Goal: Task Accomplishment & Management: Use online tool/utility

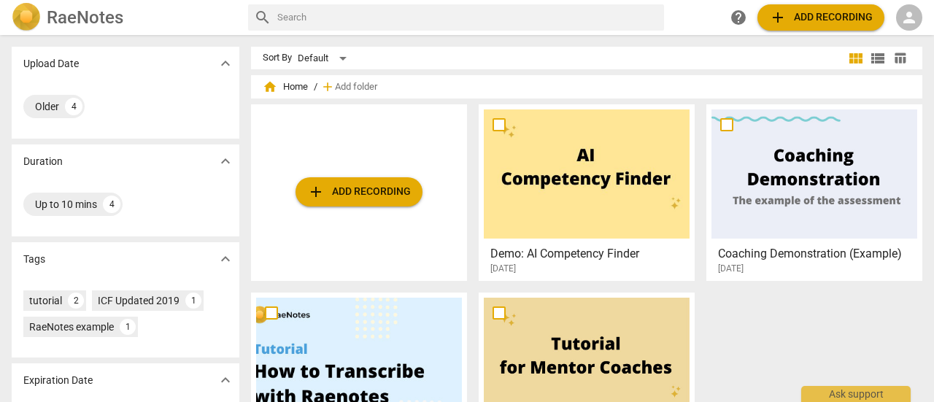
click at [908, 24] on span "person" at bounding box center [909, 18] width 18 height 18
click at [892, 36] on li "Login" at bounding box center [896, 35] width 53 height 35
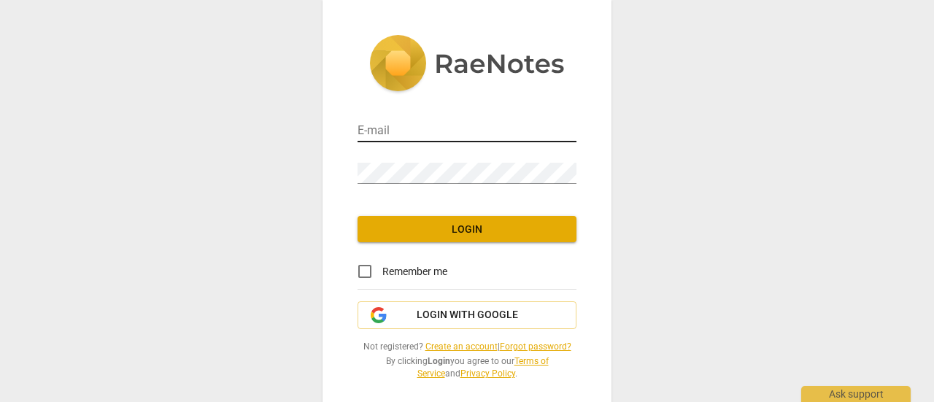
click at [427, 131] on input "email" at bounding box center [466, 131] width 219 height 21
type input "[PERSON_NAME][EMAIL_ADDRESS][DOMAIN_NAME]"
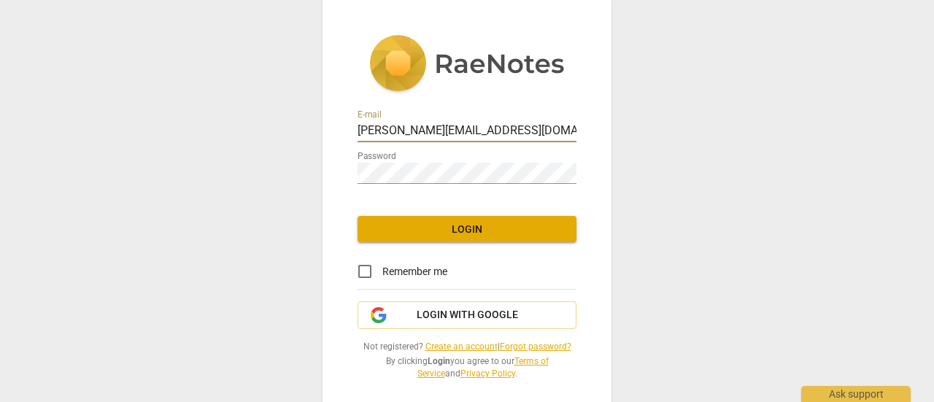
click at [367, 272] on input "Remember me" at bounding box center [364, 271] width 35 height 35
checkbox input "true"
click at [465, 234] on span "Login" at bounding box center [466, 229] width 195 height 15
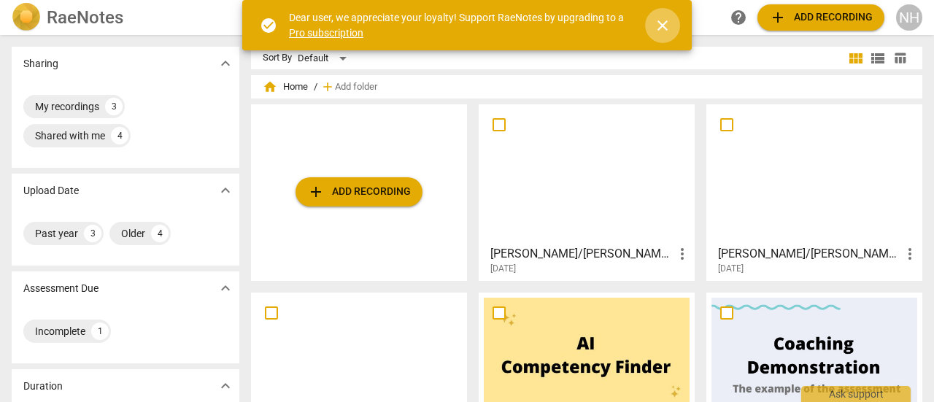
click at [661, 28] on span "close" at bounding box center [662, 26] width 18 height 18
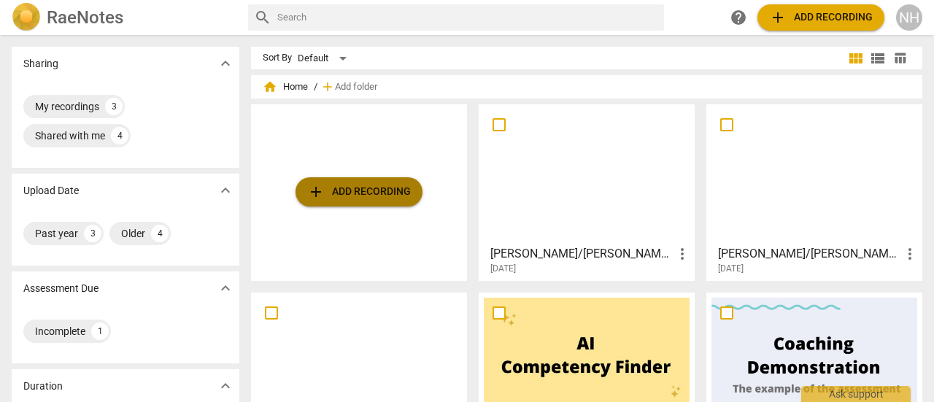
click at [386, 191] on span "add Add recording" at bounding box center [359, 192] width 104 height 18
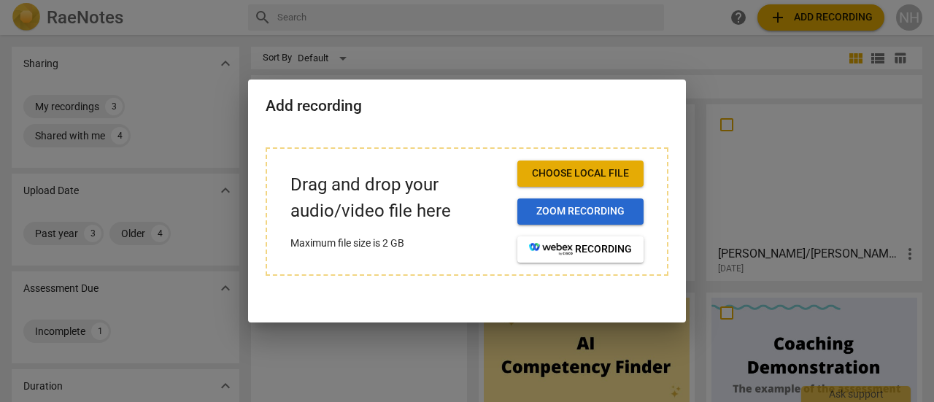
click at [592, 209] on span "Zoom recording" at bounding box center [580, 211] width 103 height 15
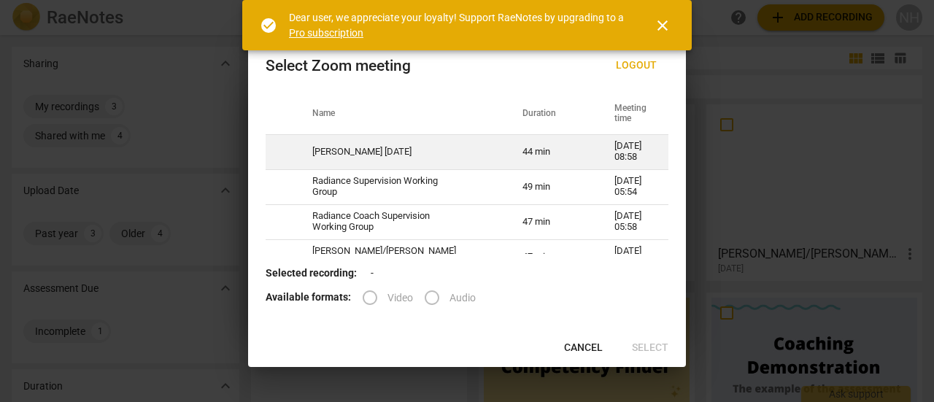
click at [287, 154] on span at bounding box center [280, 150] width 18 height 18
radio input "true"
click at [432, 301] on input "Audio" at bounding box center [431, 297] width 35 height 35
radio input "true"
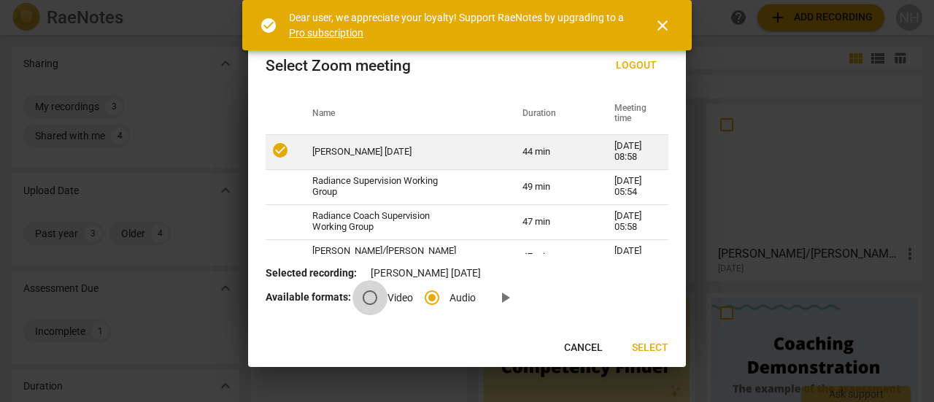
click at [367, 301] on input "Video" at bounding box center [369, 297] width 35 height 35
radio input "true"
click at [640, 350] on span "Select" at bounding box center [650, 348] width 36 height 15
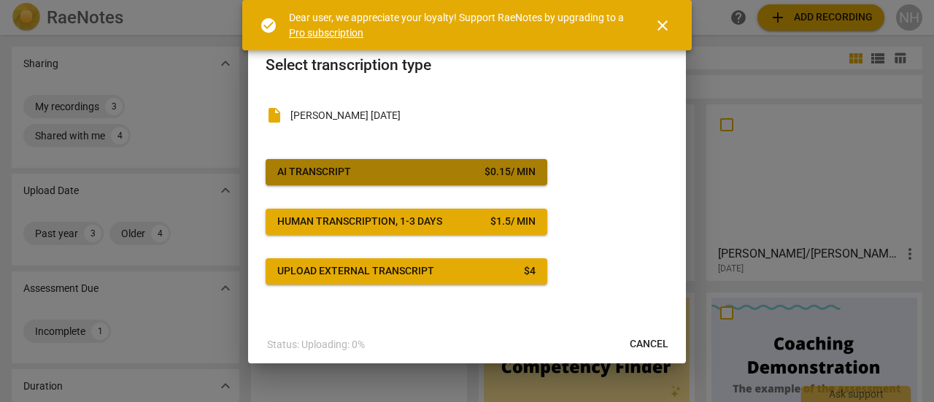
click at [422, 180] on button "AI Transcript $ 0.15 / min" at bounding box center [406, 172] width 282 height 26
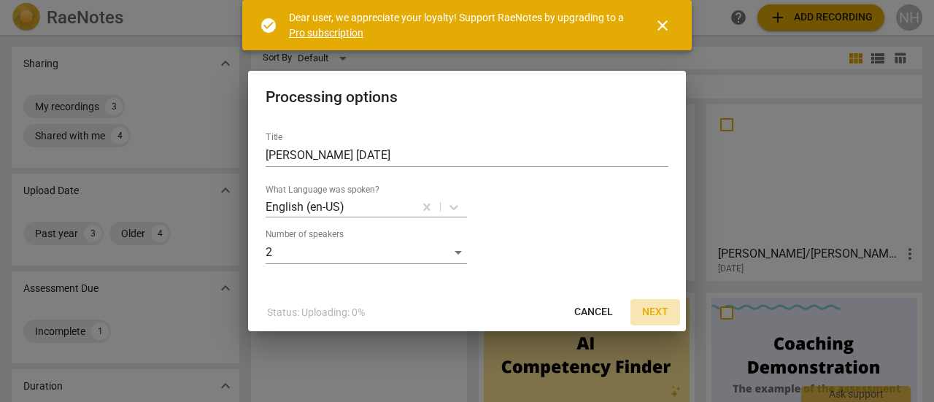
click at [656, 309] on span "Next" at bounding box center [655, 312] width 26 height 15
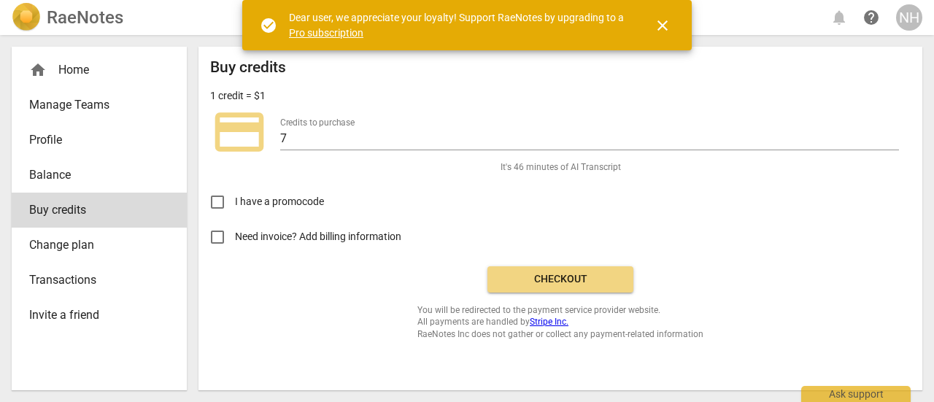
click at [583, 284] on span "Checkout" at bounding box center [560, 279] width 123 height 15
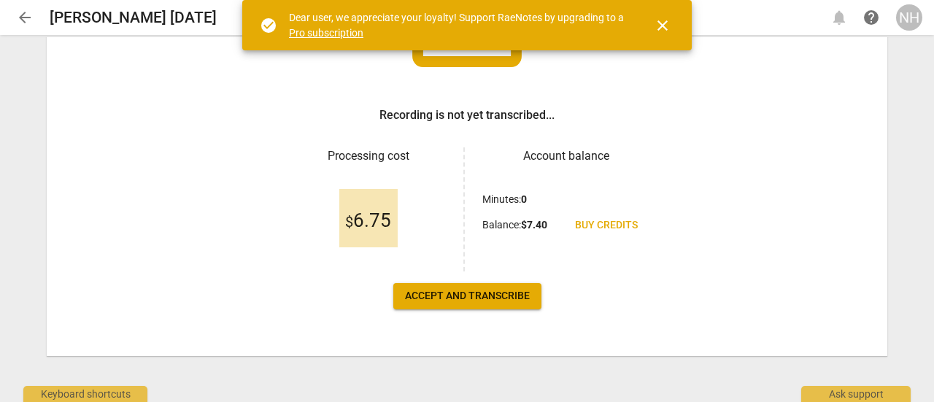
scroll to position [174, 0]
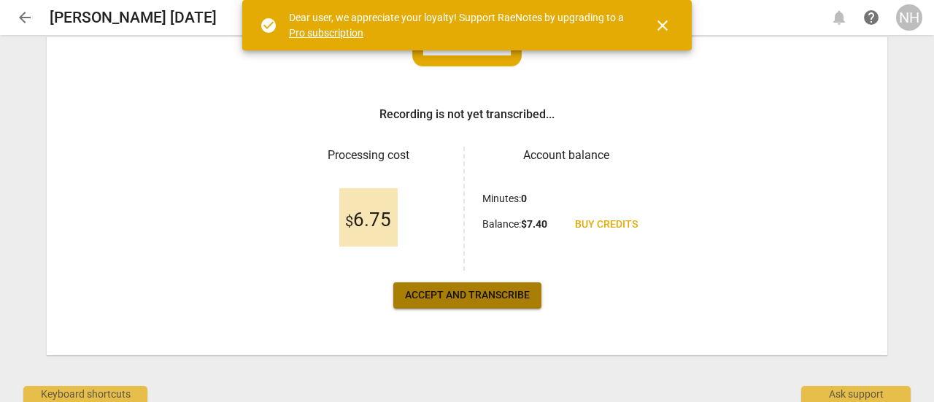
click at [494, 300] on span "Accept and transcribe" at bounding box center [467, 295] width 125 height 15
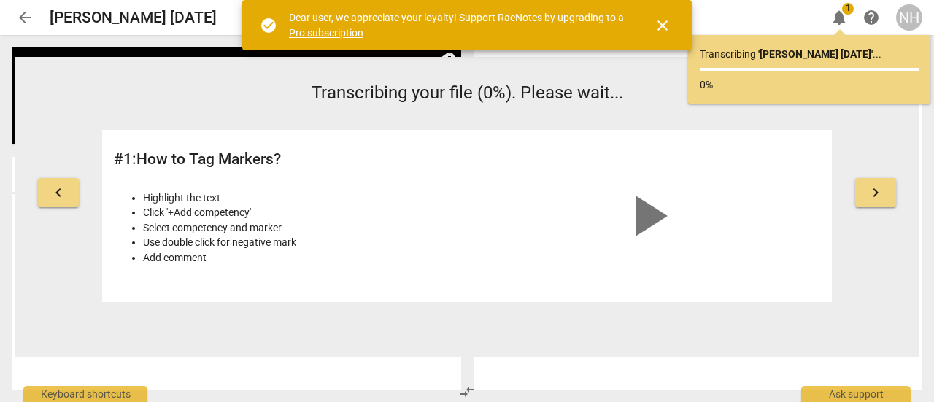
click at [661, 29] on span "close" at bounding box center [662, 26] width 18 height 18
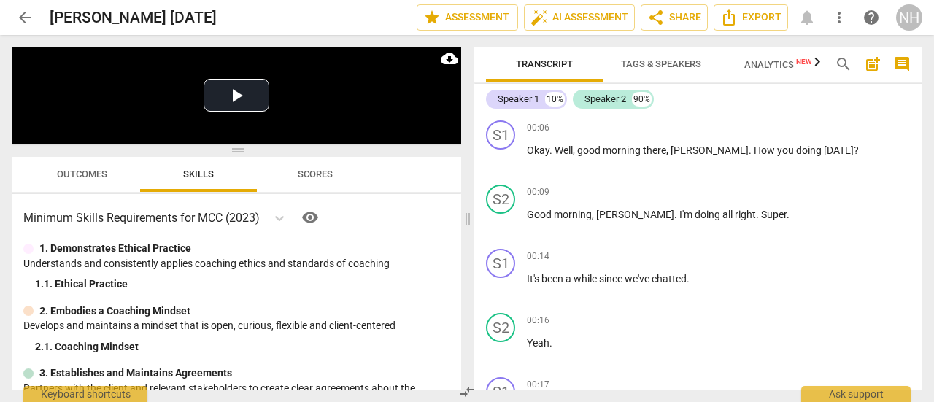
click at [672, 69] on span "Tags & Speakers" at bounding box center [661, 63] width 80 height 11
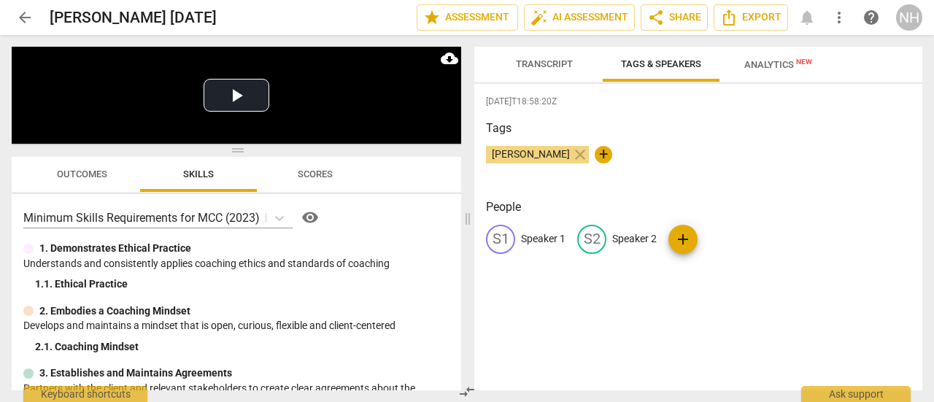
click at [533, 234] on p "Speaker 1" at bounding box center [543, 238] width 44 height 15
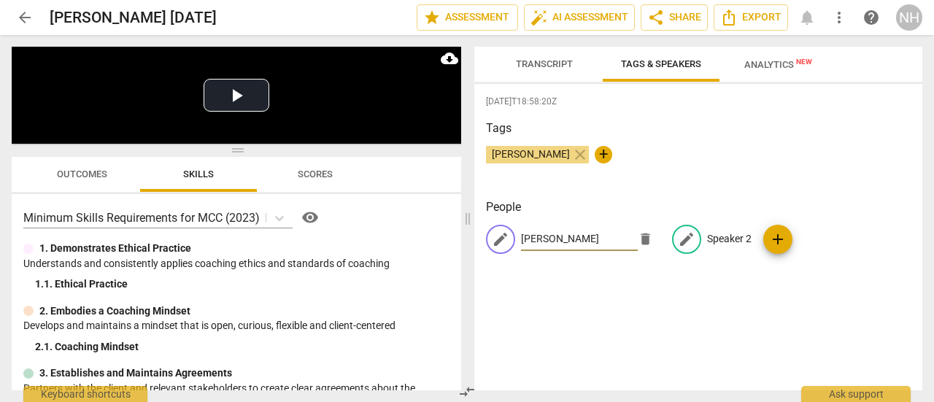
type input "[PERSON_NAME]"
click at [720, 240] on p "Speaker 2" at bounding box center [729, 238] width 44 height 15
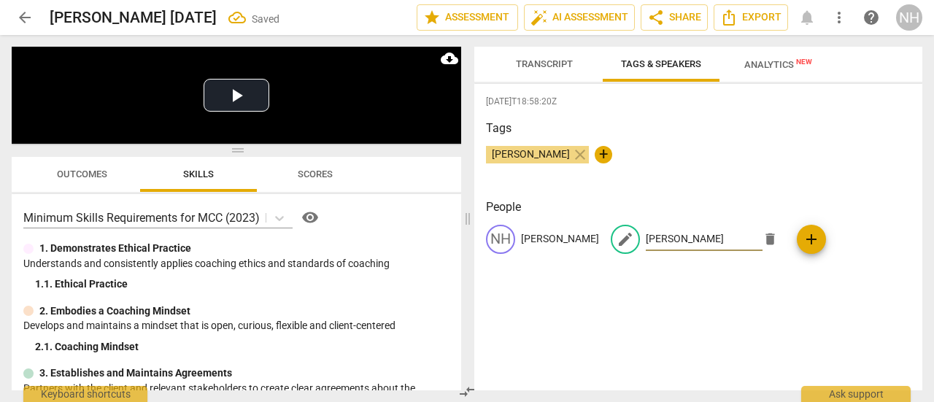
type input "Dan A"
click at [730, 325] on div "2025-08-12T18:58:20Z Tags Neal Henderson close + People NH Neal Henderson edit …" at bounding box center [698, 237] width 448 height 306
click at [551, 64] on span "Transcript" at bounding box center [544, 63] width 57 height 11
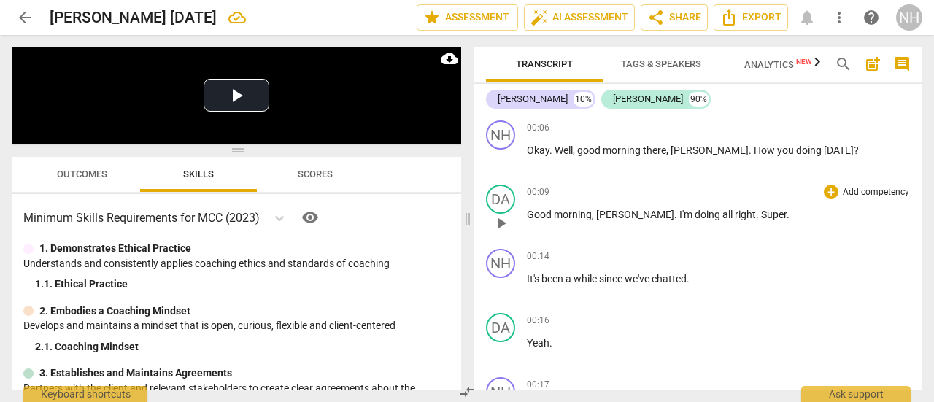
click at [608, 215] on span "Neil" at bounding box center [635, 215] width 78 height 12
click at [679, 215] on span "i'm" at bounding box center [685, 215] width 12 height 12
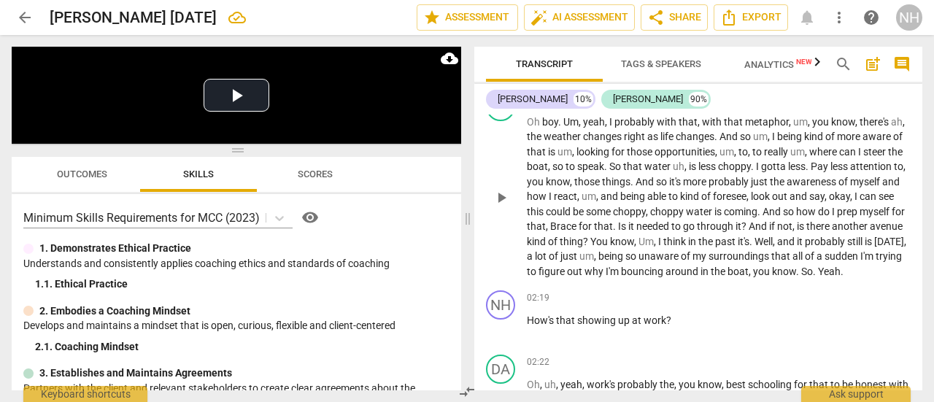
scroll to position [9324, 0]
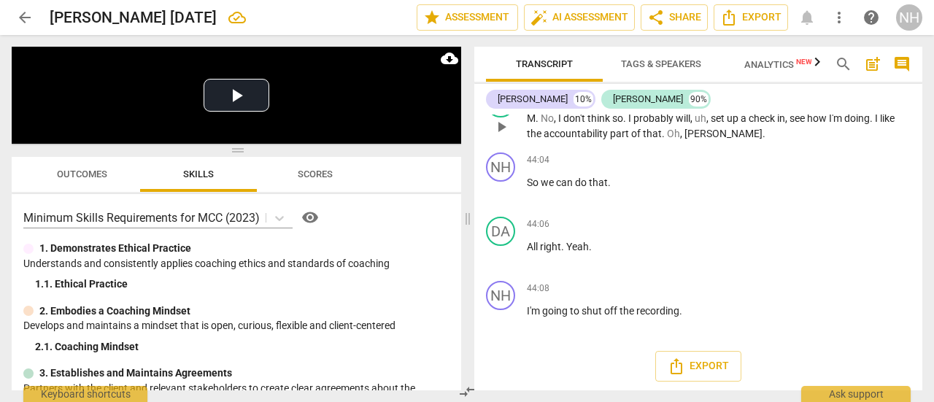
drag, startPoint x: 695, startPoint y: 254, endPoint x: 724, endPoint y: 257, distance: 29.4
click at [697, 139] on span "Neil" at bounding box center [723, 134] width 78 height 12
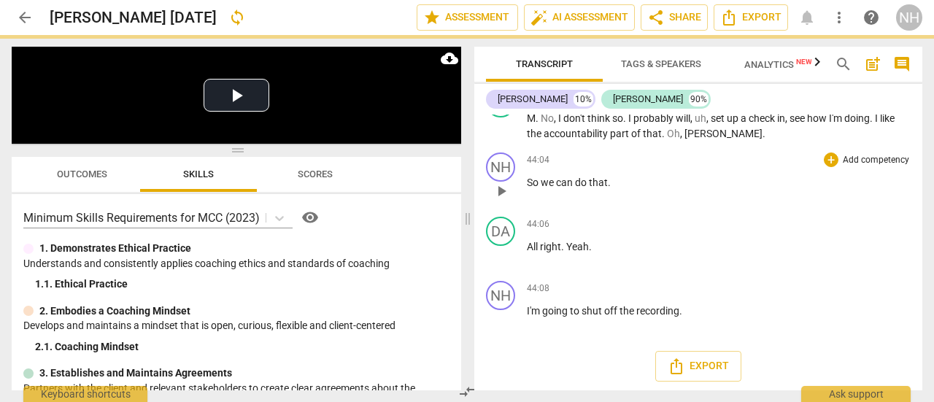
click at [710, 167] on div "44:04 + Add competency keyboard_arrow_right" at bounding box center [719, 159] width 384 height 15
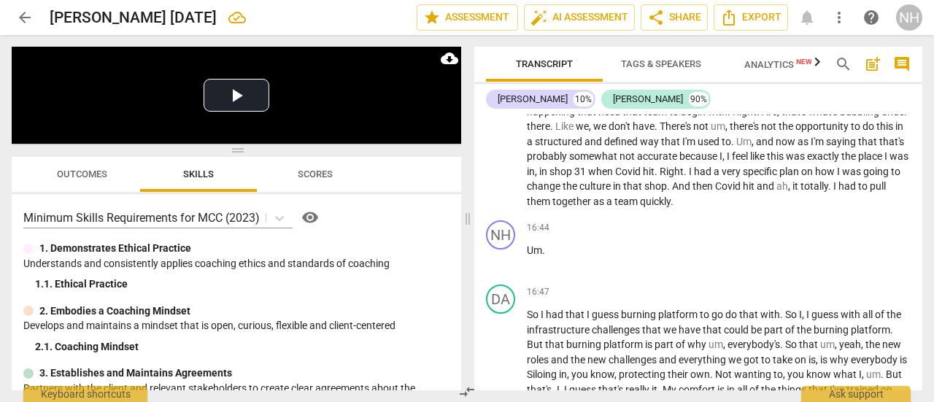
scroll to position [3612, 0]
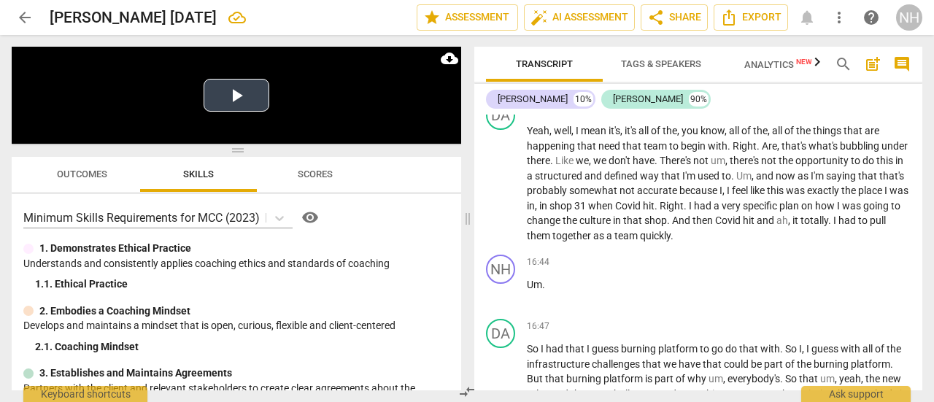
click at [237, 98] on button "Play Video" at bounding box center [236, 95] width 66 height 33
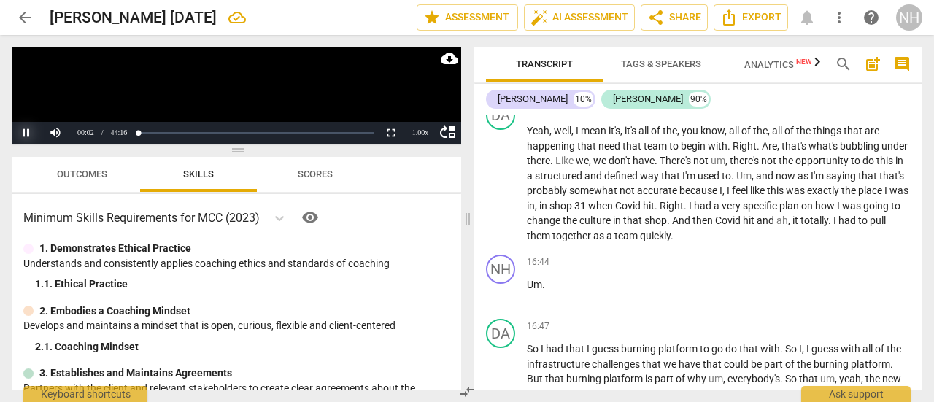
click at [24, 138] on button "Pause" at bounding box center [26, 133] width 29 height 22
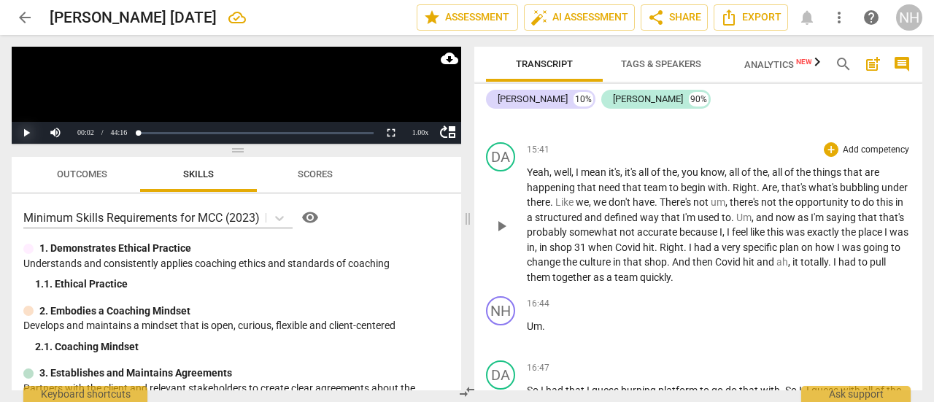
scroll to position [3393, 0]
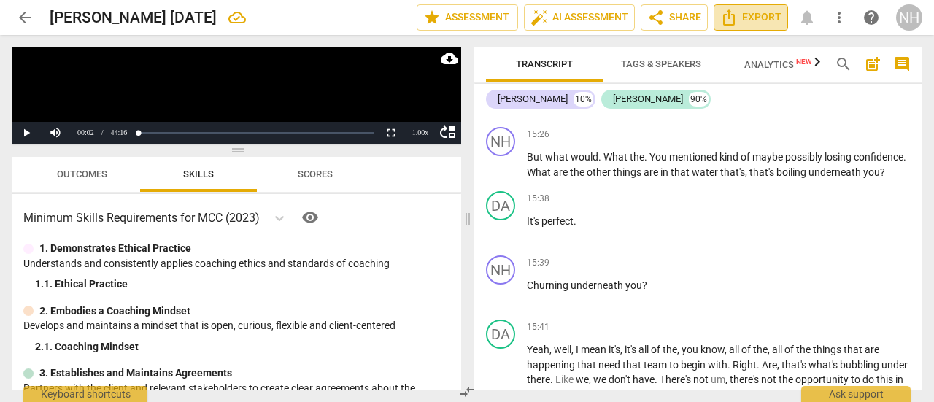
click at [751, 25] on span "Export" at bounding box center [750, 18] width 61 height 18
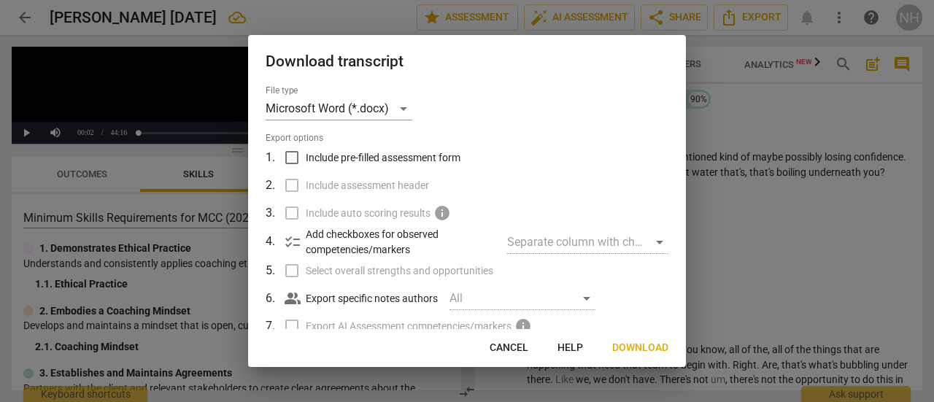
click at [780, 164] on div at bounding box center [467, 201] width 934 height 402
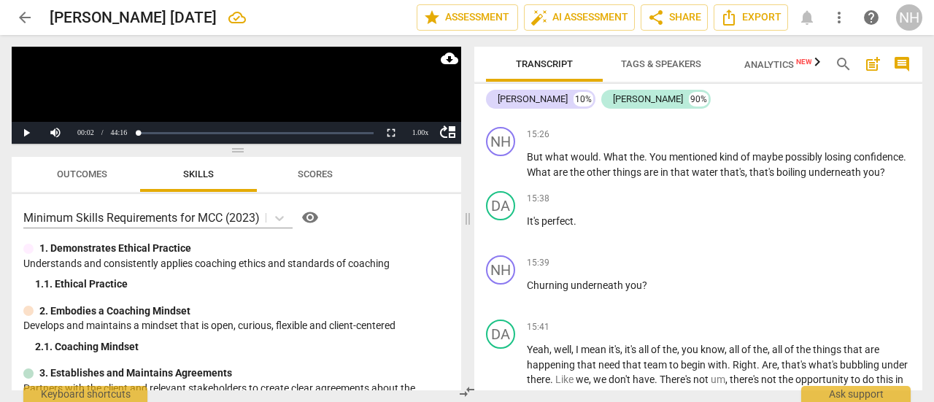
click at [872, 63] on span "post_add" at bounding box center [873, 64] width 18 height 18
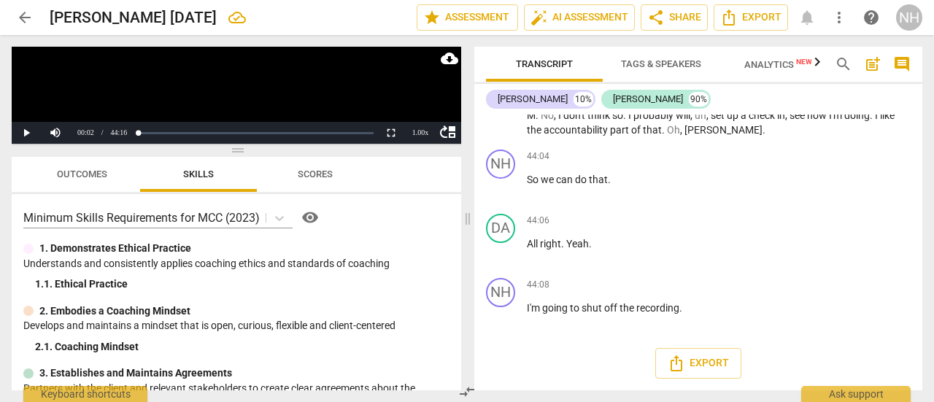
scroll to position [9505, 0]
click at [710, 362] on span "Export" at bounding box center [697, 363] width 61 height 18
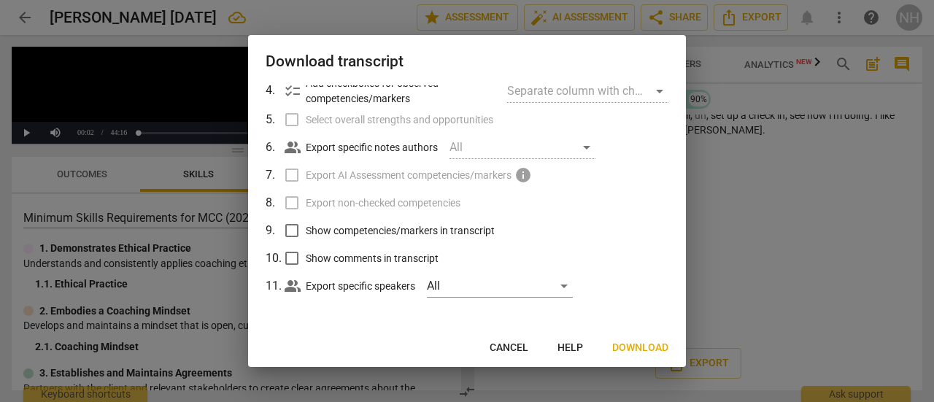
scroll to position [0, 0]
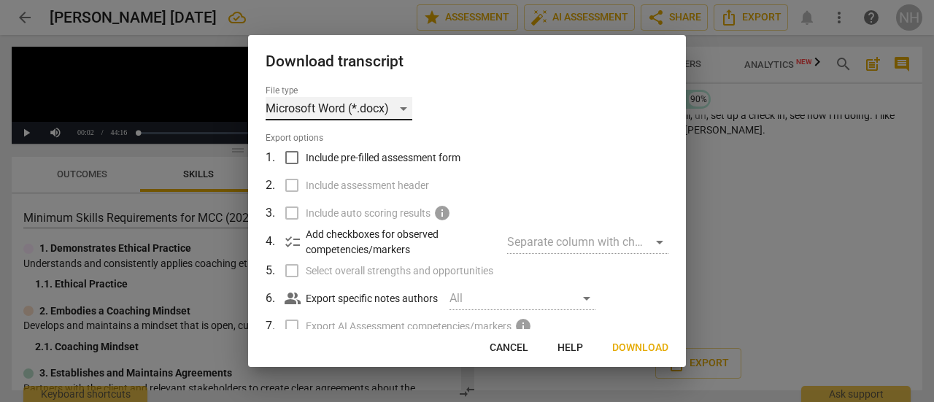
click at [401, 112] on div "Microsoft Word (*.docx)" at bounding box center [338, 108] width 147 height 23
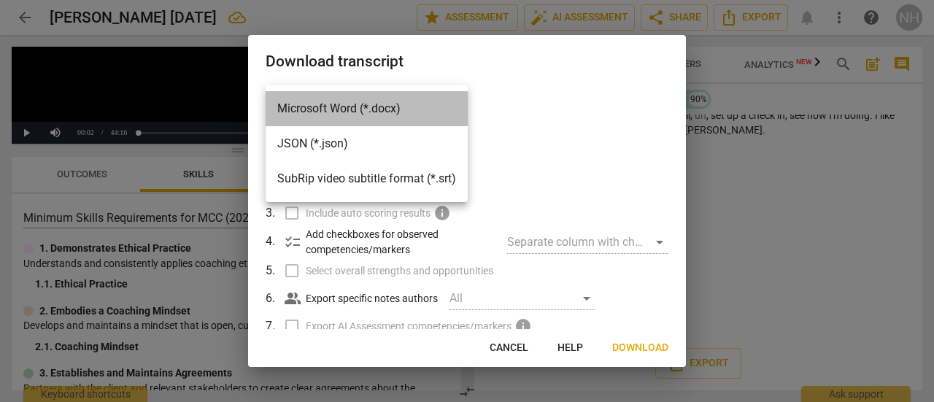
click at [403, 110] on li "Microsoft Word (*.docx)" at bounding box center [366, 108] width 202 height 35
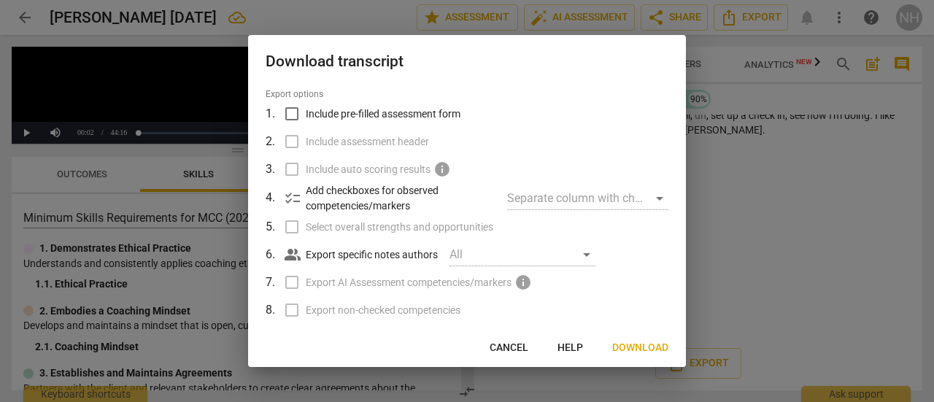
scroll to position [73, 0]
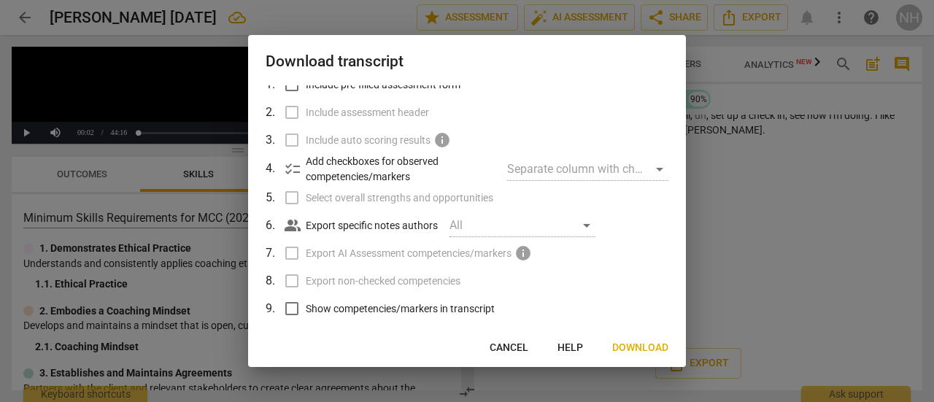
click at [645, 352] on span "Download" at bounding box center [640, 348] width 56 height 15
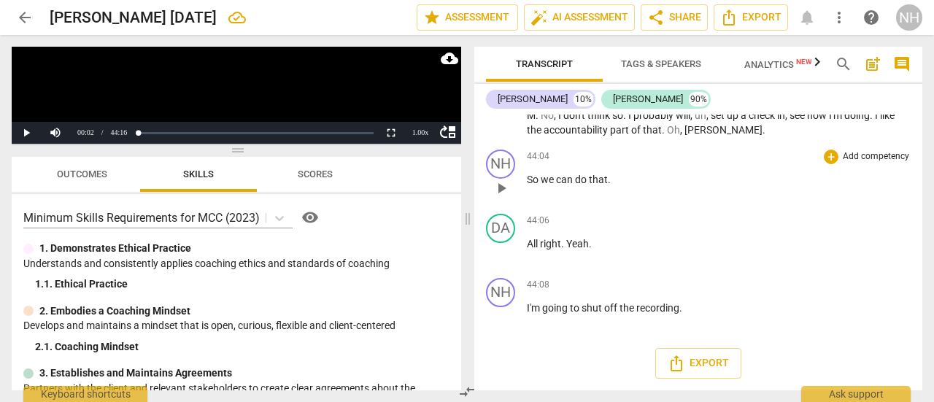
click at [694, 144] on div "NH play_arrow pause 44:04 + Add competency keyboard_arrow_right So we can do th…" at bounding box center [698, 176] width 448 height 64
click at [444, 60] on span "cloud_download" at bounding box center [450, 59] width 18 height 18
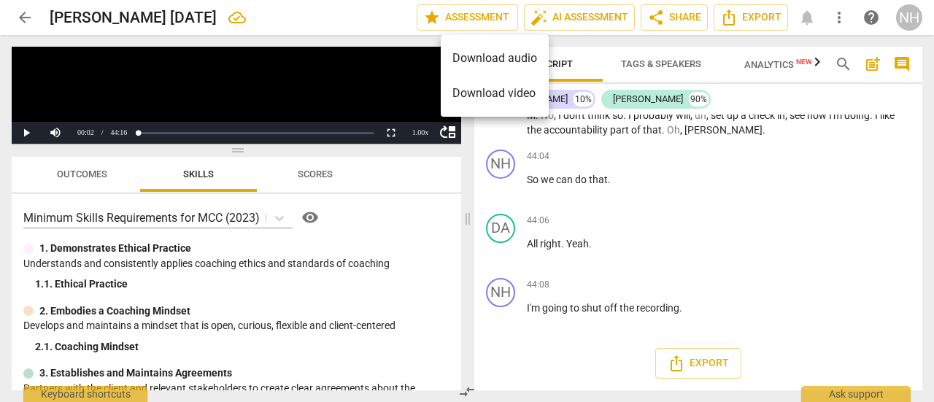
click at [453, 89] on li "Download video" at bounding box center [495, 93] width 108 height 35
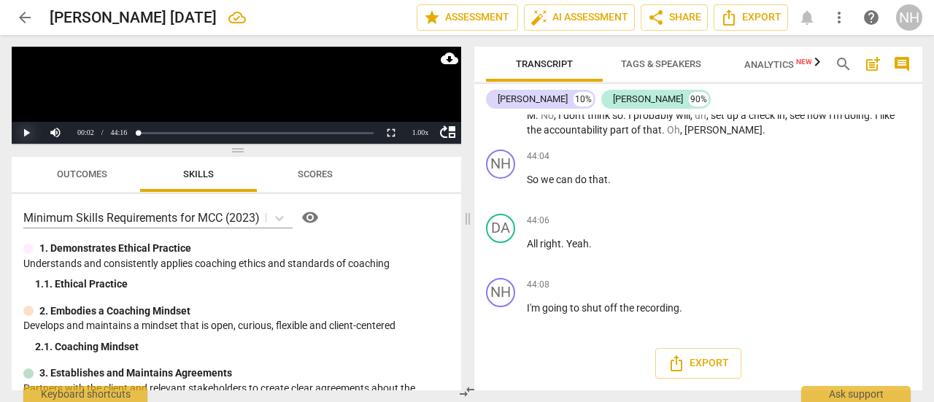
click at [31, 132] on button "Play" at bounding box center [26, 133] width 29 height 22
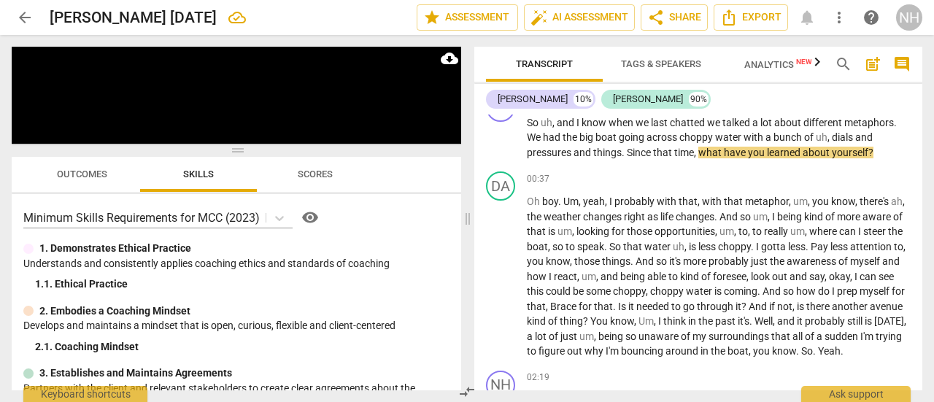
scroll to position [380, 0]
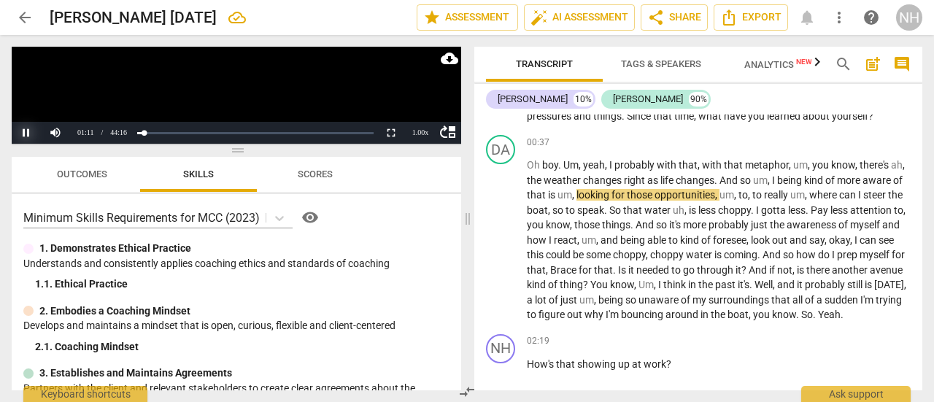
click at [26, 136] on button "Pause" at bounding box center [26, 133] width 29 height 22
